Goal: Understand process/instructions: Learn about a topic

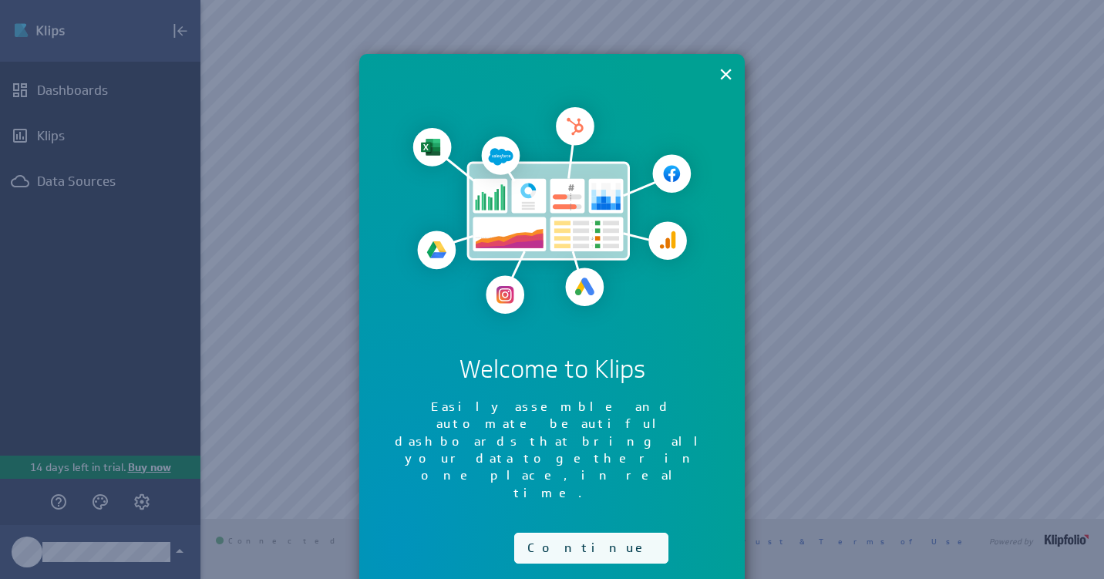
click at [552, 533] on button "Continue" at bounding box center [591, 548] width 154 height 31
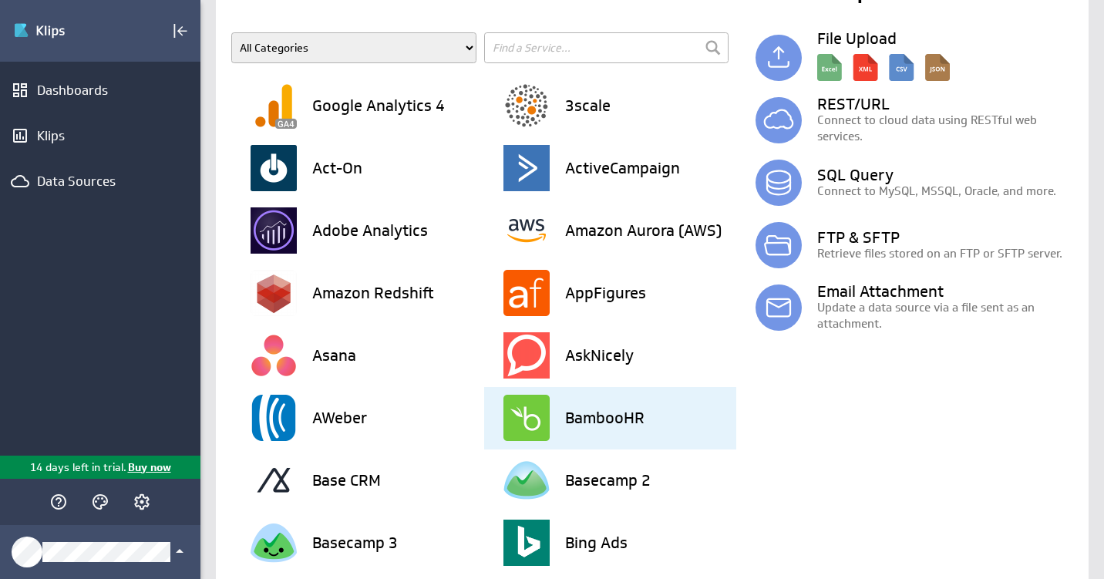
scroll to position [99, 0]
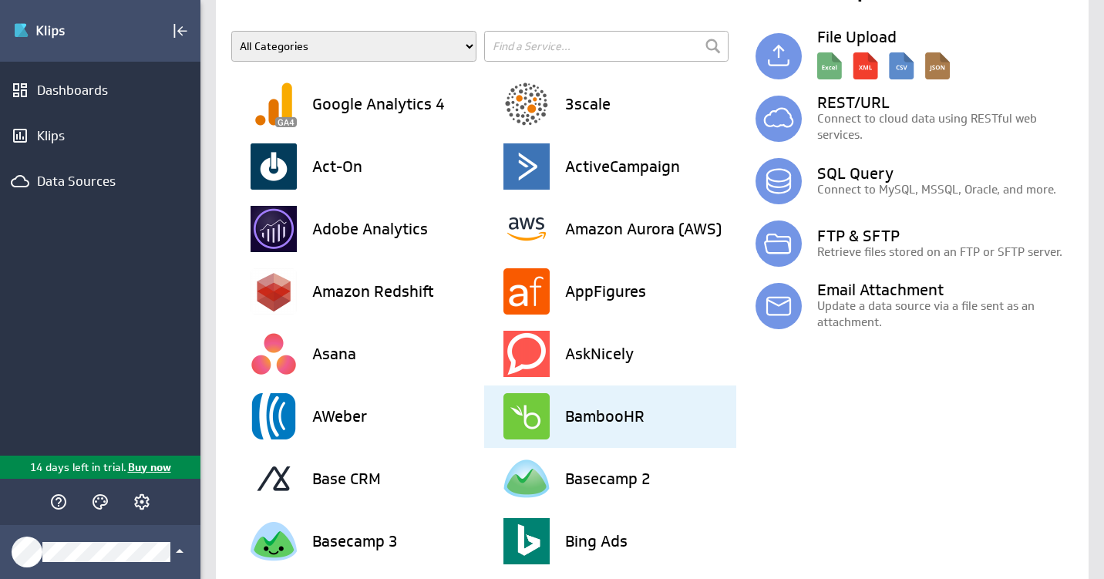
click at [627, 419] on h3 "BambooHR" at bounding box center [604, 415] width 79 height 15
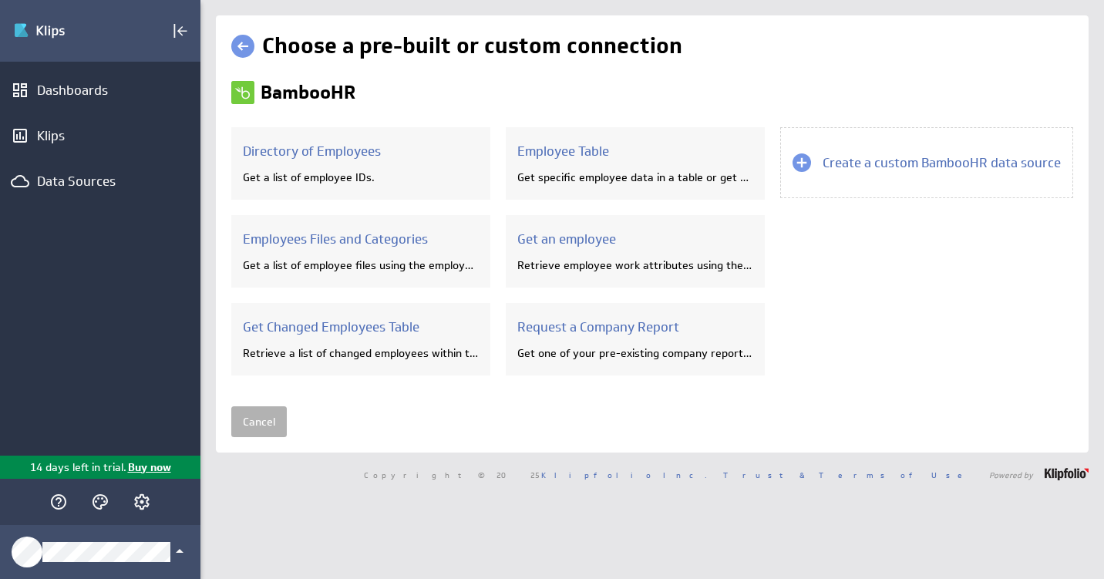
scroll to position [0, 0]
click at [244, 42] on link at bounding box center [242, 46] width 23 height 23
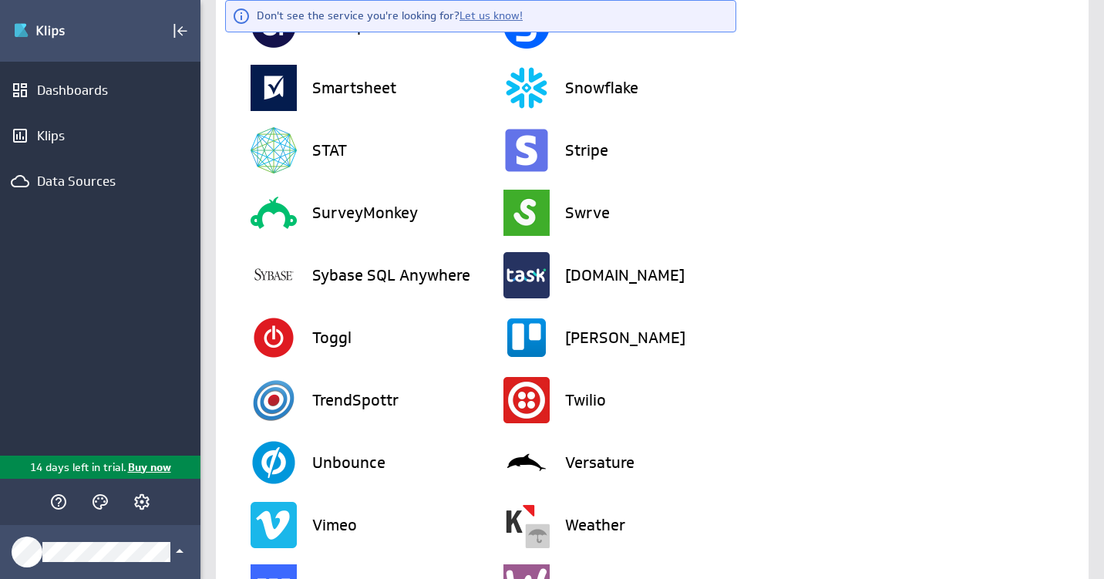
scroll to position [3427, 0]
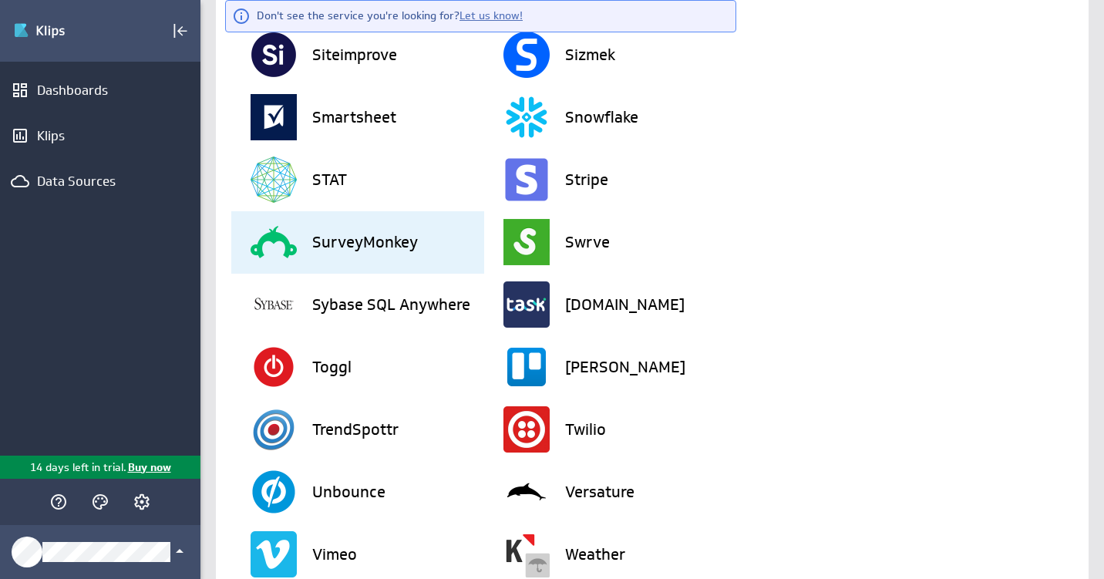
click at [396, 242] on h3 "SurveyMonkey" at bounding box center [365, 241] width 106 height 15
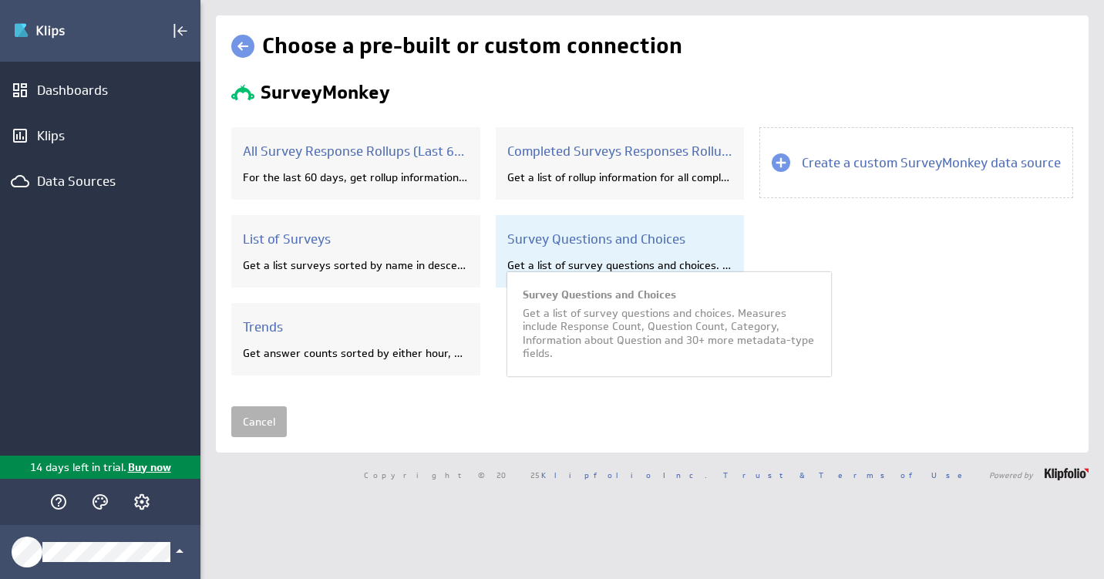
click at [603, 255] on div "Survey Questions and Choices Get a list of survey questions and choices. Measur…" at bounding box center [620, 251] width 249 height 72
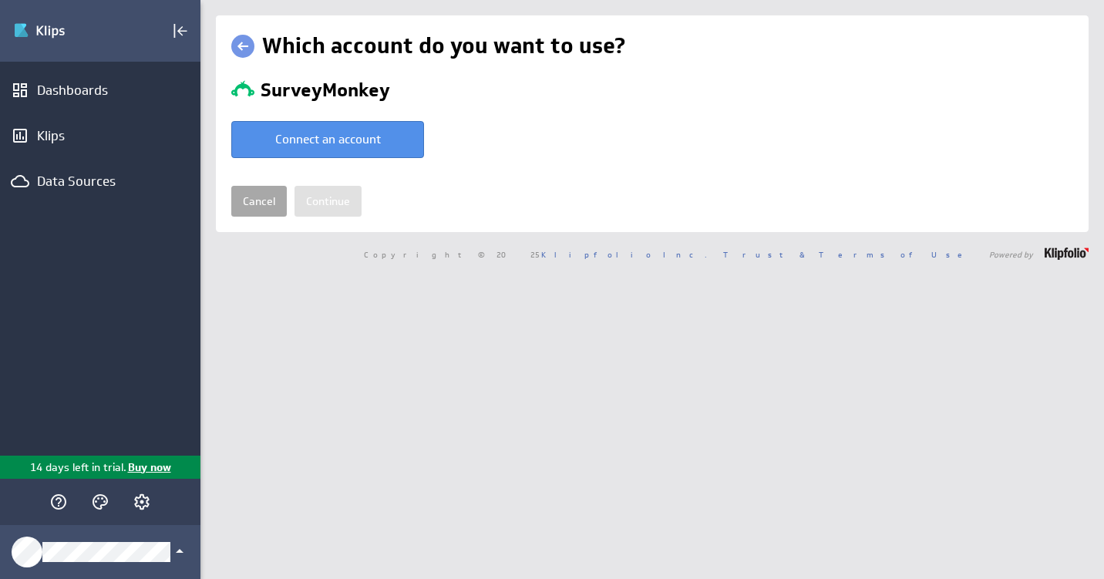
click at [261, 193] on link "Cancel" at bounding box center [258, 201] width 55 height 31
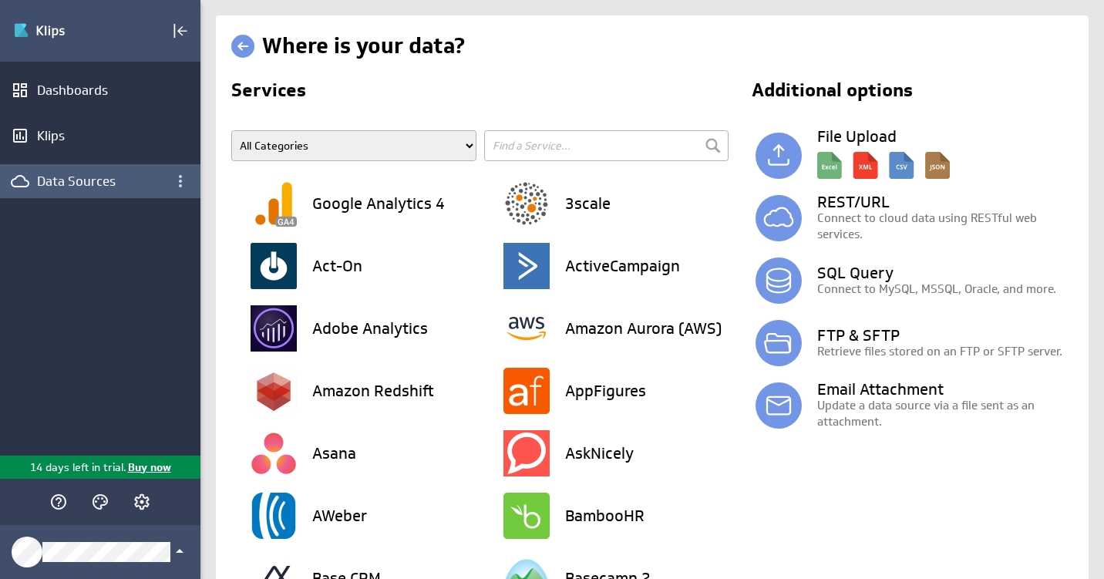
click at [64, 184] on div "Data Sources" at bounding box center [100, 181] width 126 height 17
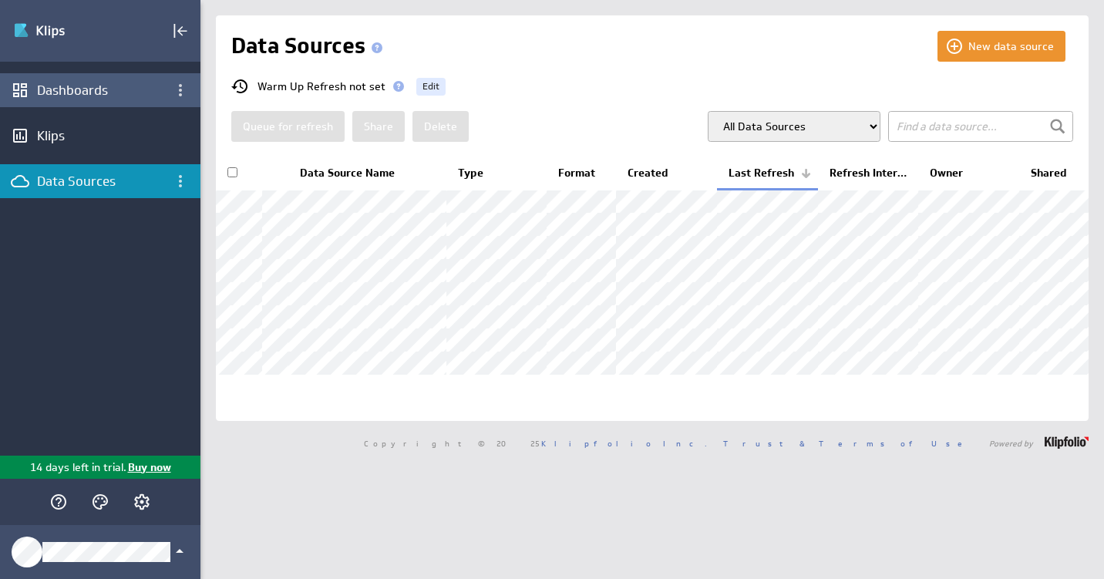
click at [78, 79] on div "Dashboards" at bounding box center [100, 90] width 200 height 34
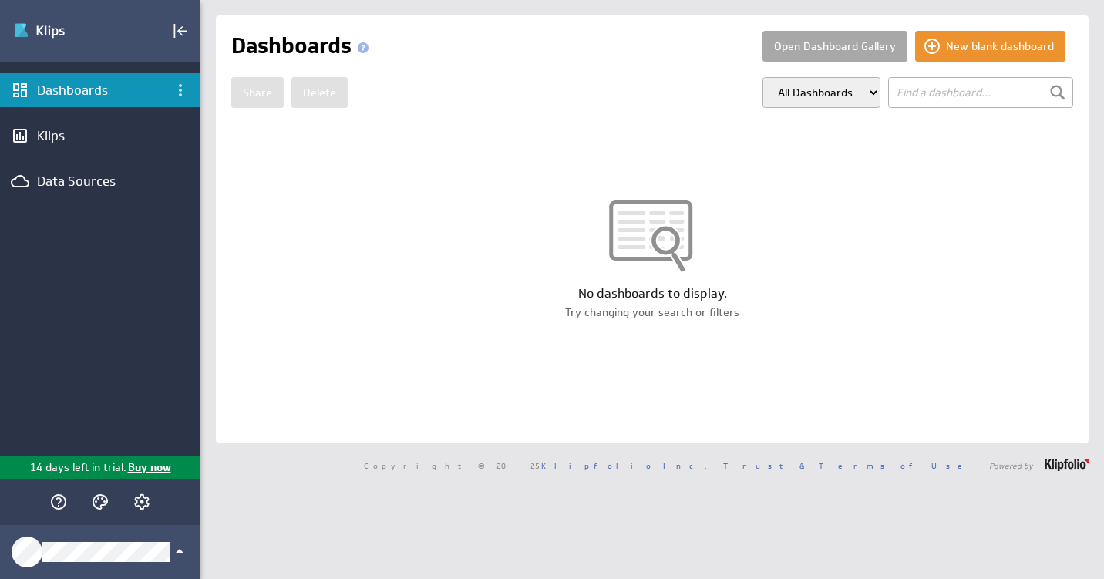
click at [805, 41] on button "Open Dashboard Gallery" at bounding box center [834, 46] width 145 height 31
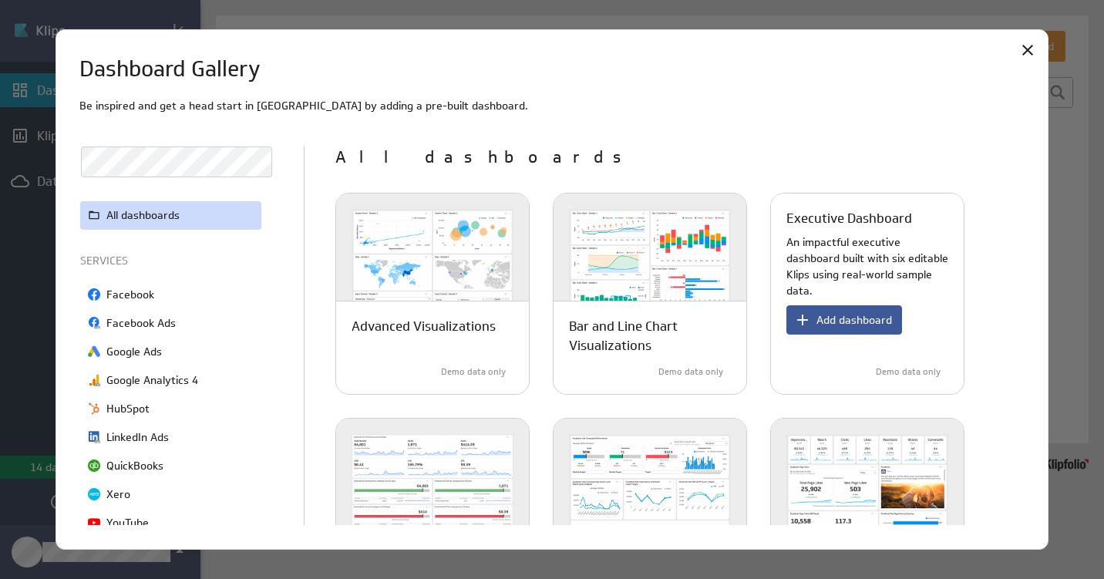
click at [849, 315] on span "Add dashboard" at bounding box center [854, 320] width 76 height 14
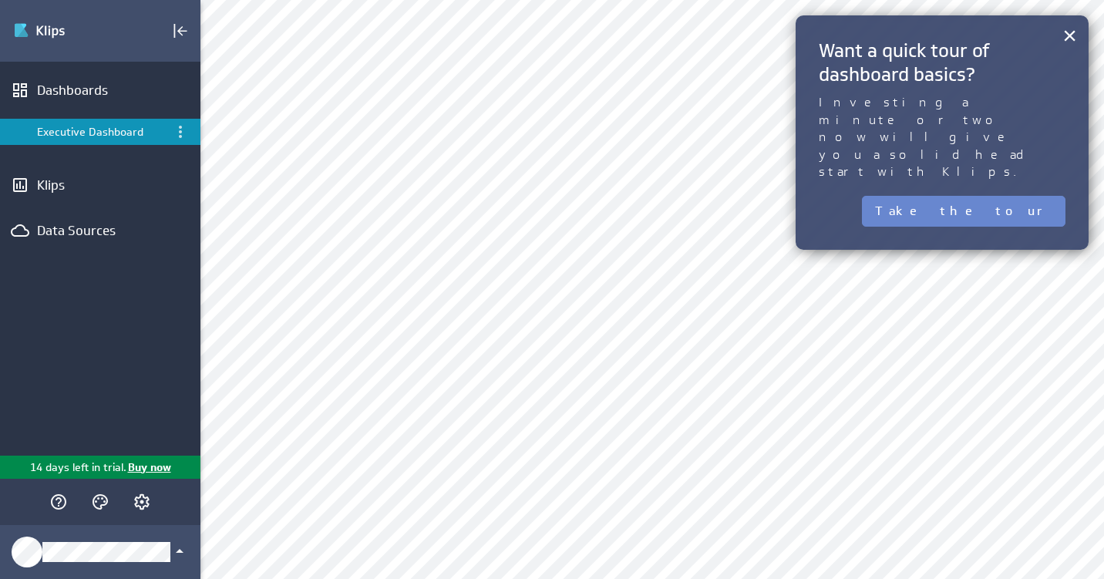
click at [1032, 196] on button "Take the tour" at bounding box center [963, 211] width 203 height 31
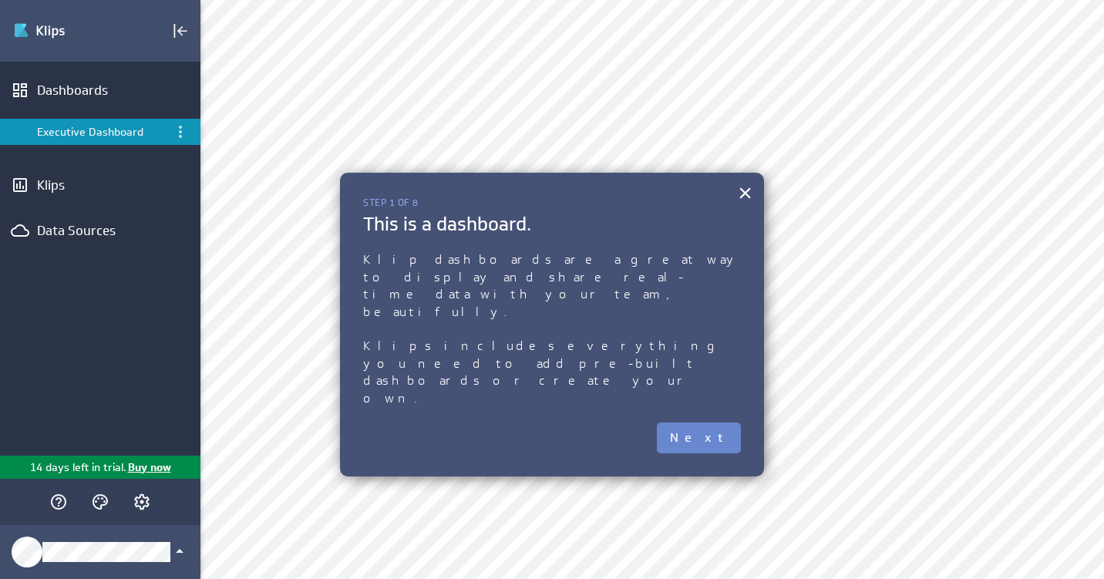
click at [717, 422] on button "Next" at bounding box center [699, 437] width 84 height 31
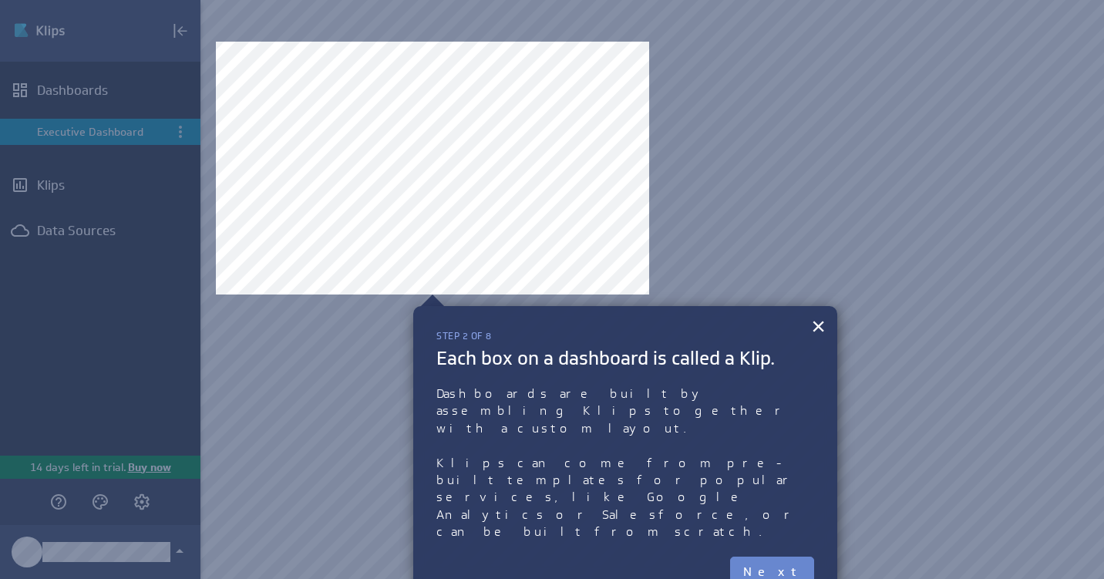
click at [797, 556] on button "Next" at bounding box center [772, 571] width 84 height 31
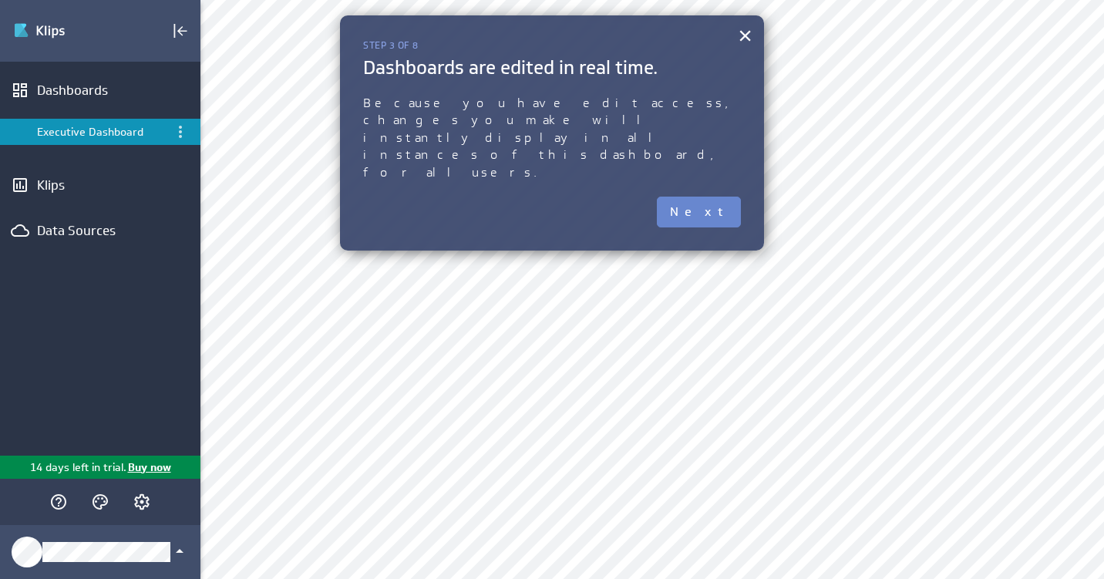
click at [721, 197] on button "Next" at bounding box center [699, 212] width 84 height 31
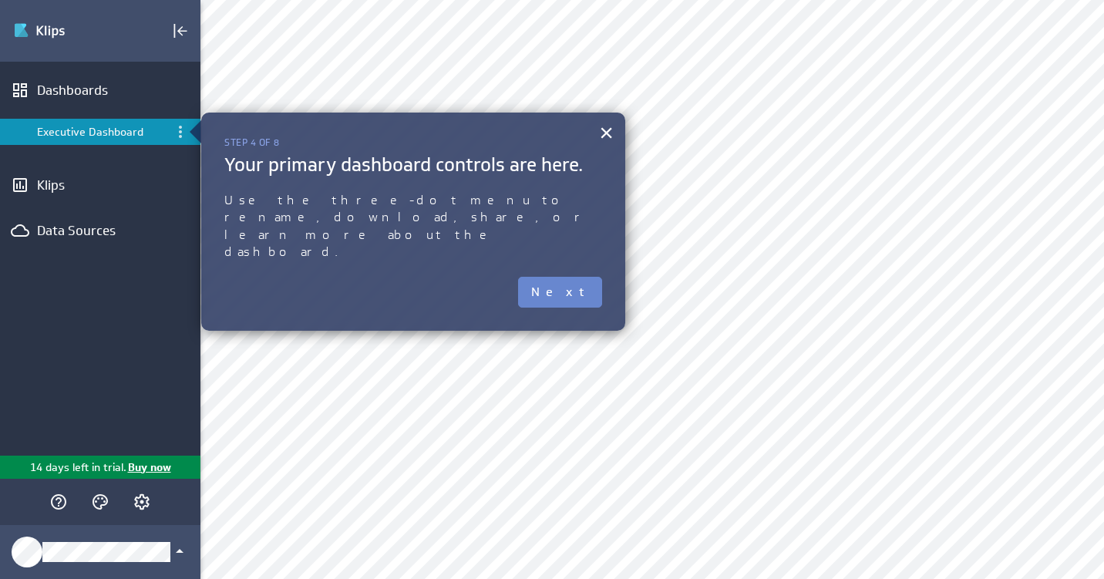
click at [590, 277] on button "Next" at bounding box center [560, 292] width 84 height 31
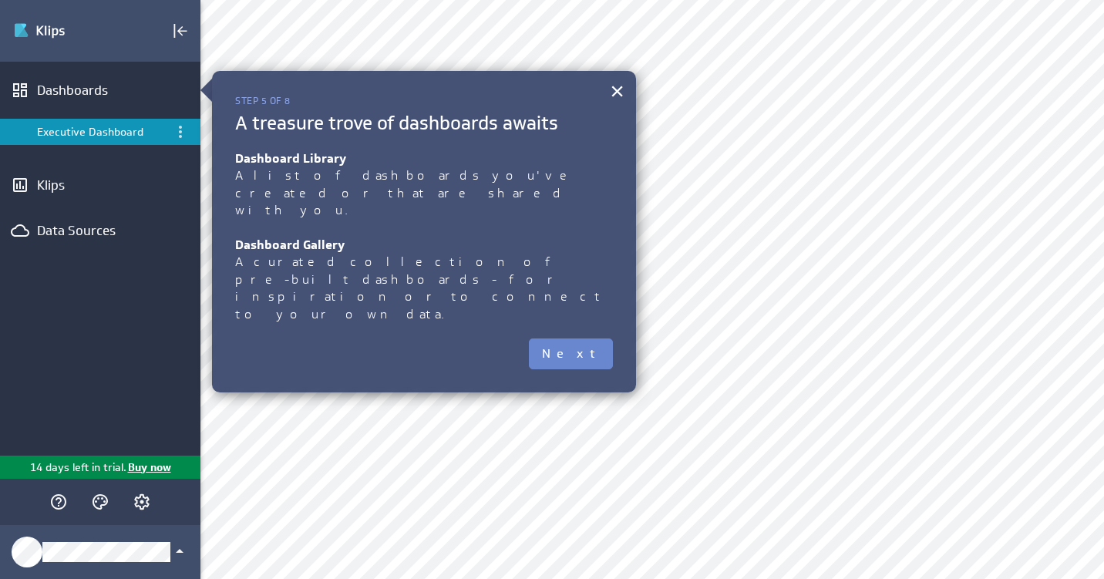
click at [587, 338] on button "Next" at bounding box center [571, 353] width 84 height 31
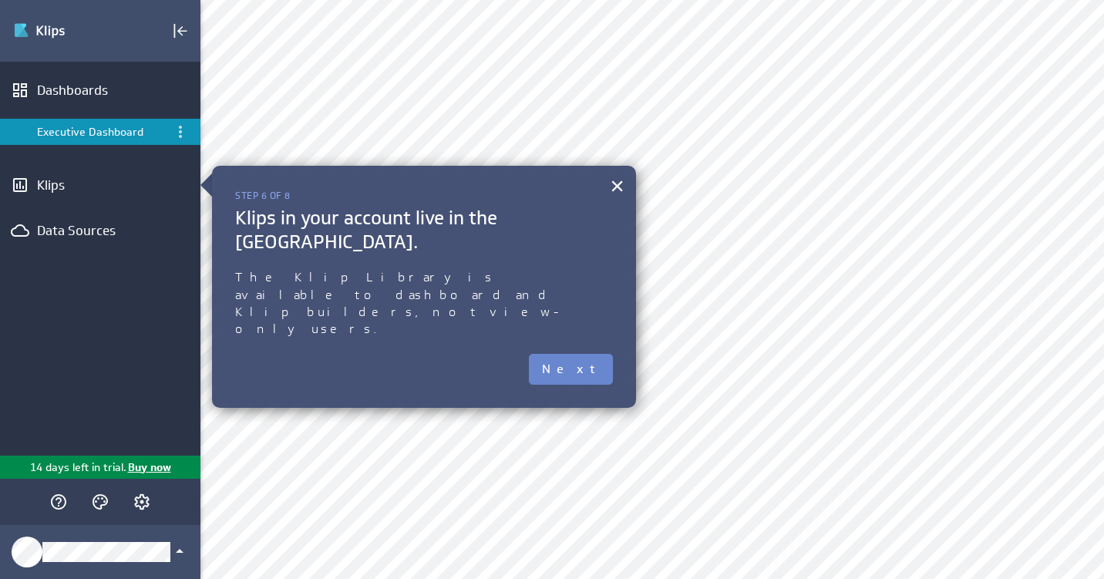
click at [577, 354] on button "Next" at bounding box center [571, 369] width 84 height 31
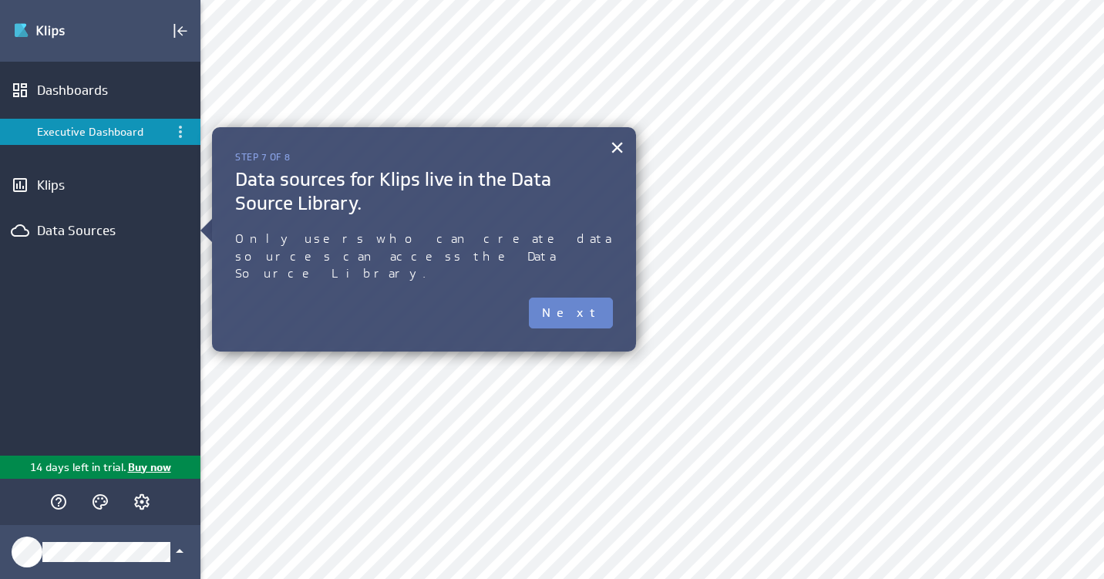
click at [581, 298] on button "Next" at bounding box center [571, 313] width 84 height 31
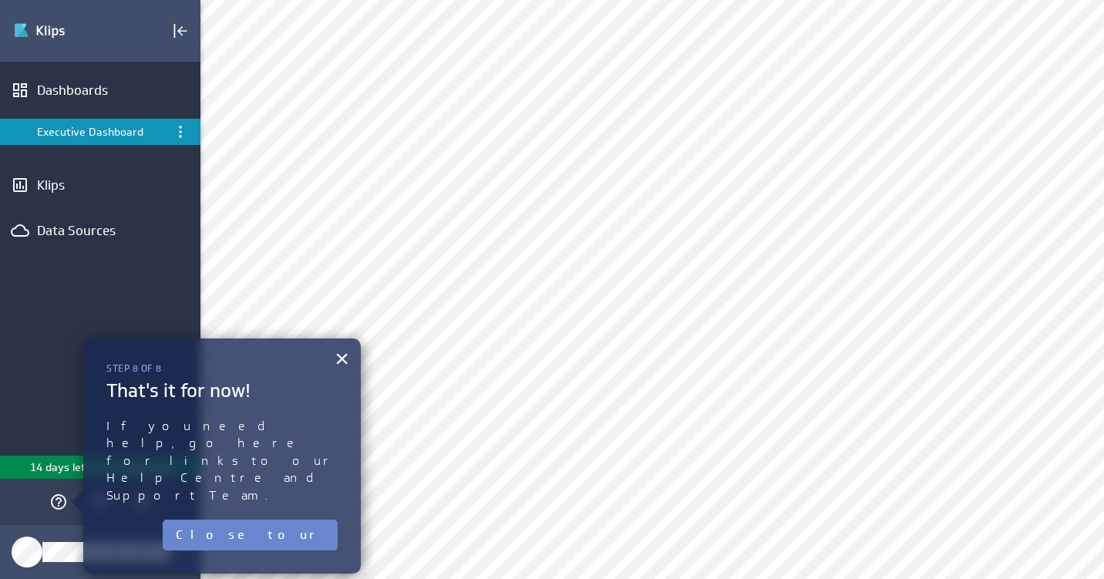
click at [298, 519] on button "Close tour" at bounding box center [250, 534] width 175 height 31
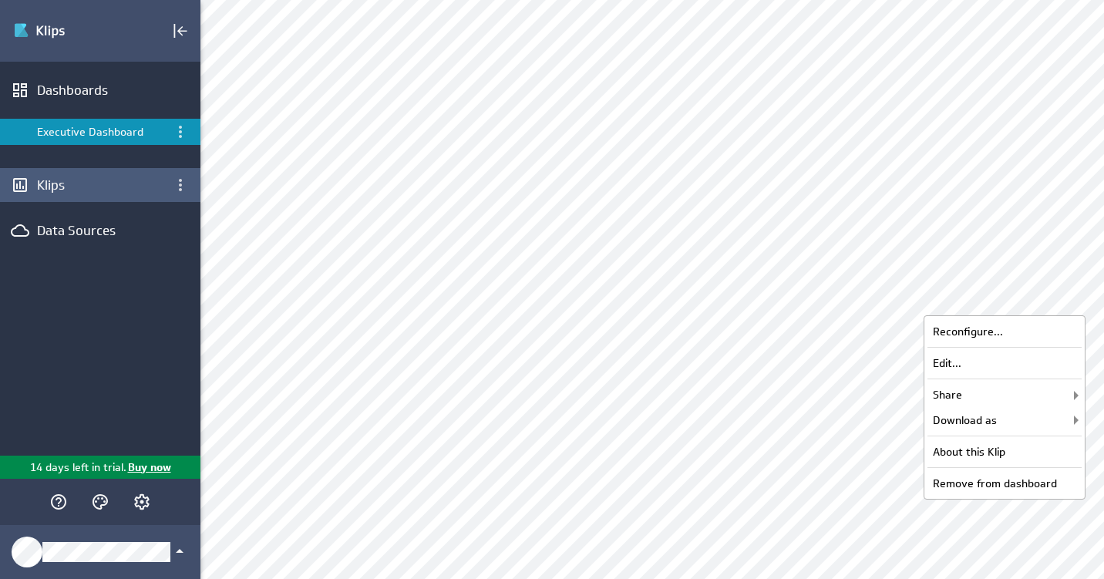
click at [49, 179] on div "Klips" at bounding box center [100, 184] width 126 height 17
